Goal: Information Seeking & Learning: Learn about a topic

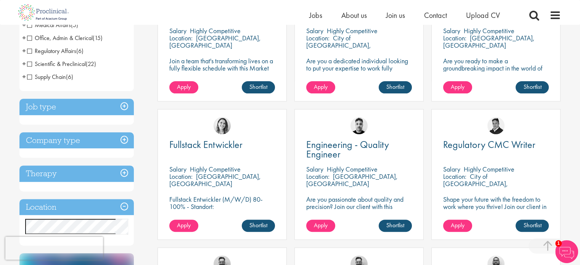
scroll to position [201, 0]
click at [82, 102] on h3 "Job type" at bounding box center [76, 107] width 114 height 16
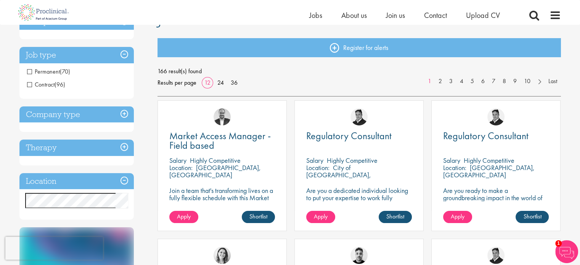
scroll to position [69, 0]
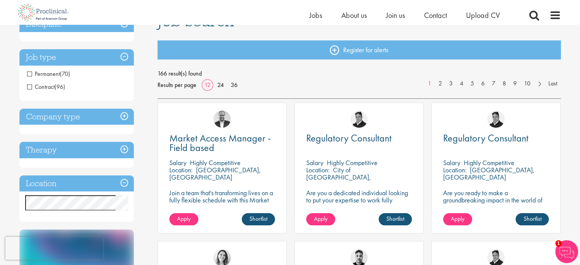
click at [29, 88] on span "Contract" at bounding box center [40, 87] width 27 height 8
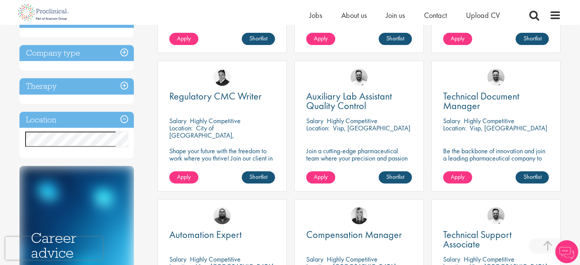
scroll to position [210, 0]
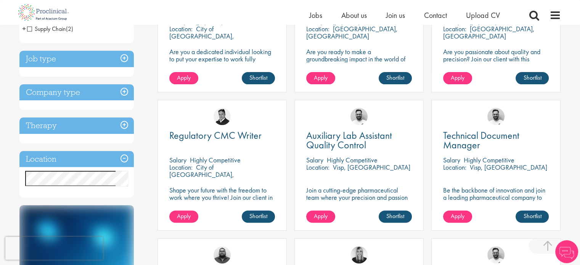
click at [89, 88] on h3 "Company type" at bounding box center [76, 92] width 114 height 16
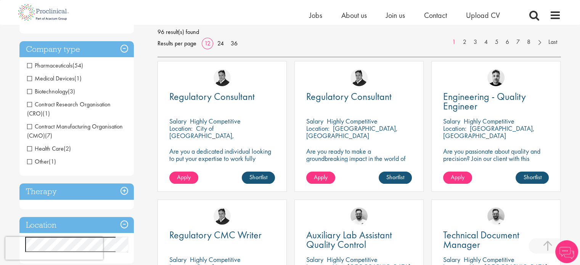
scroll to position [107, 0]
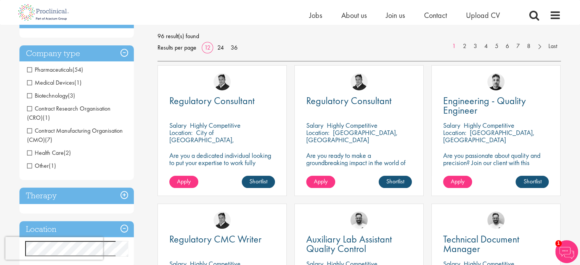
click at [31, 69] on span "Pharmaceuticals" at bounding box center [49, 70] width 45 height 8
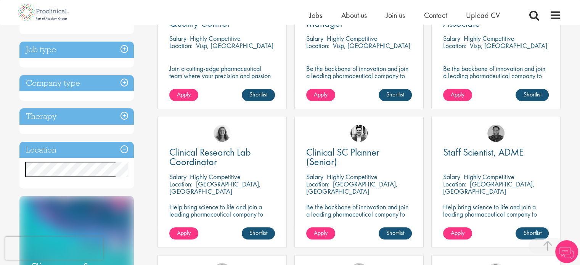
scroll to position [181, 0]
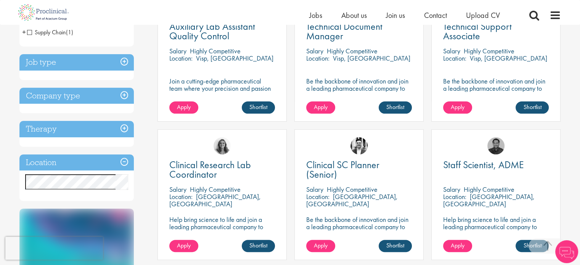
click at [76, 94] on h3 "Company type" at bounding box center [76, 96] width 114 height 16
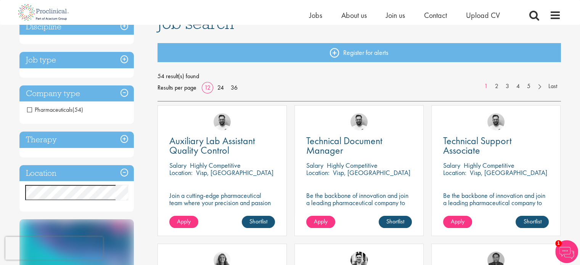
scroll to position [35, 0]
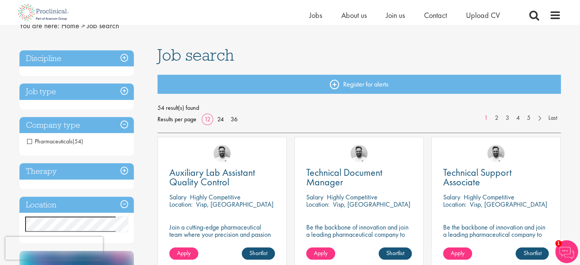
click at [80, 91] on h3 "Job type" at bounding box center [76, 91] width 114 height 16
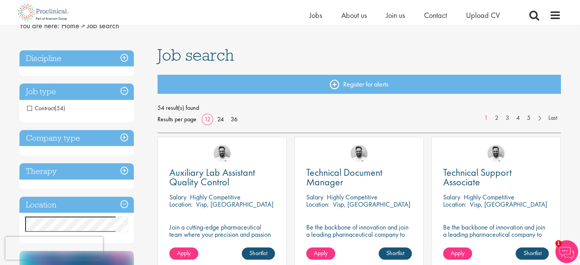
click at [85, 139] on h3 "Company type" at bounding box center [76, 138] width 114 height 16
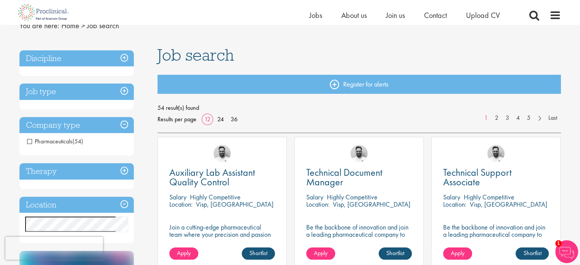
click at [28, 141] on span "Pharmaceuticals" at bounding box center [49, 141] width 45 height 8
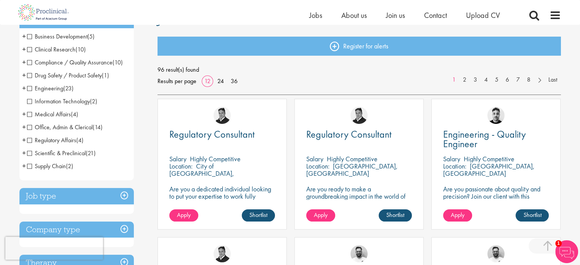
scroll to position [186, 0]
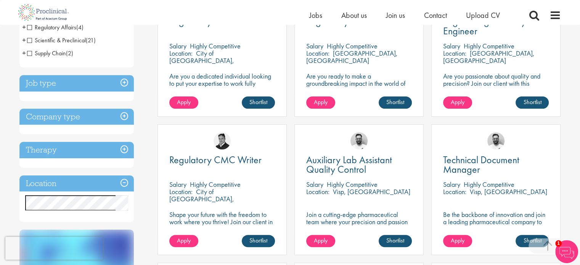
click at [104, 80] on h3 "Job type" at bounding box center [76, 83] width 114 height 16
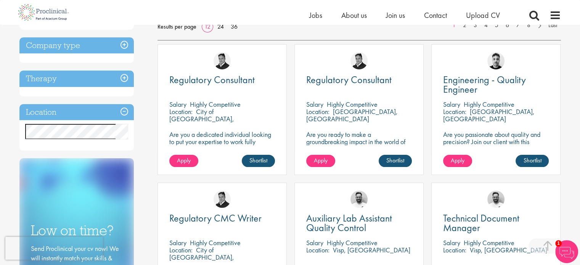
scroll to position [117, 0]
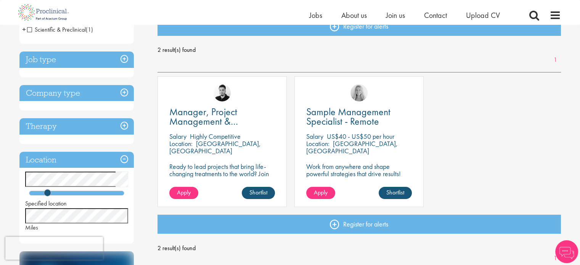
scroll to position [93, 0]
click at [111, 59] on h3 "Job type" at bounding box center [76, 59] width 114 height 16
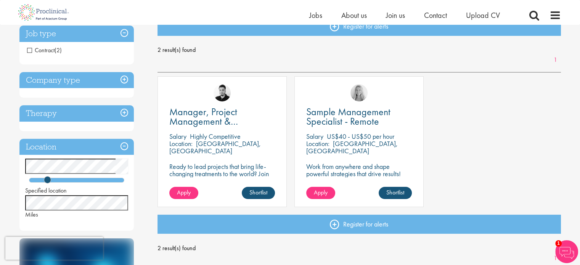
click at [31, 51] on span "Contract" at bounding box center [40, 50] width 27 height 8
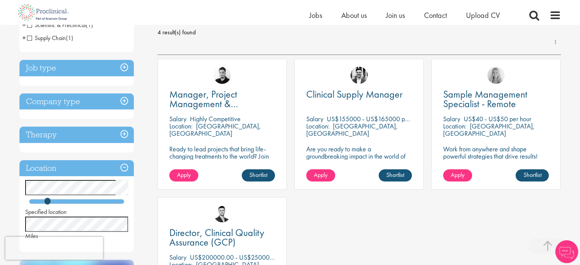
scroll to position [99, 0]
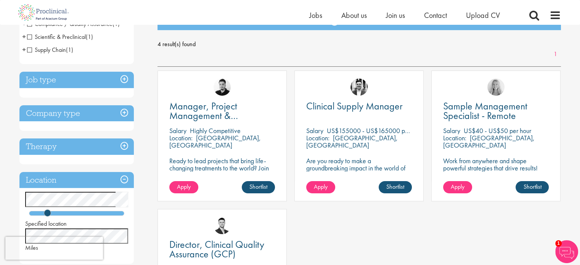
click at [90, 74] on h3 "Job type" at bounding box center [76, 80] width 114 height 16
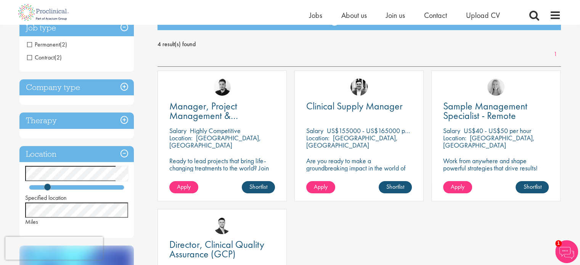
click at [91, 86] on h3 "Company type" at bounding box center [76, 87] width 114 height 16
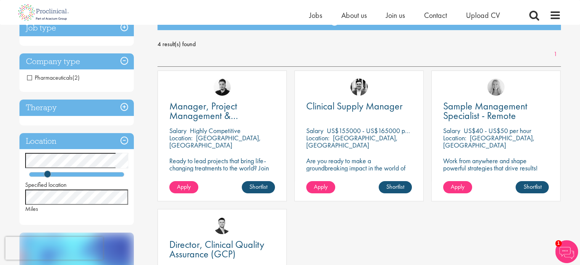
click at [90, 105] on h3 "Therapy" at bounding box center [76, 107] width 114 height 16
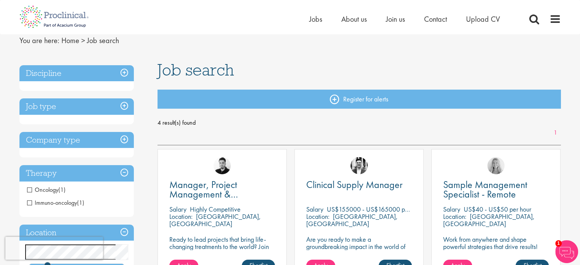
scroll to position [0, 0]
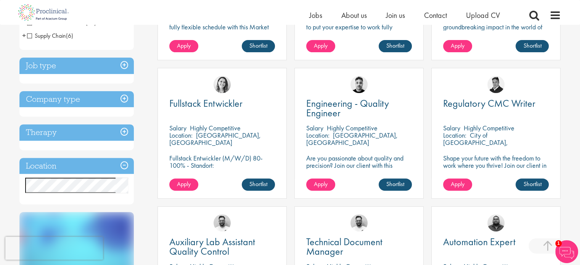
scroll to position [245, 0]
